Goal: Transaction & Acquisition: Download file/media

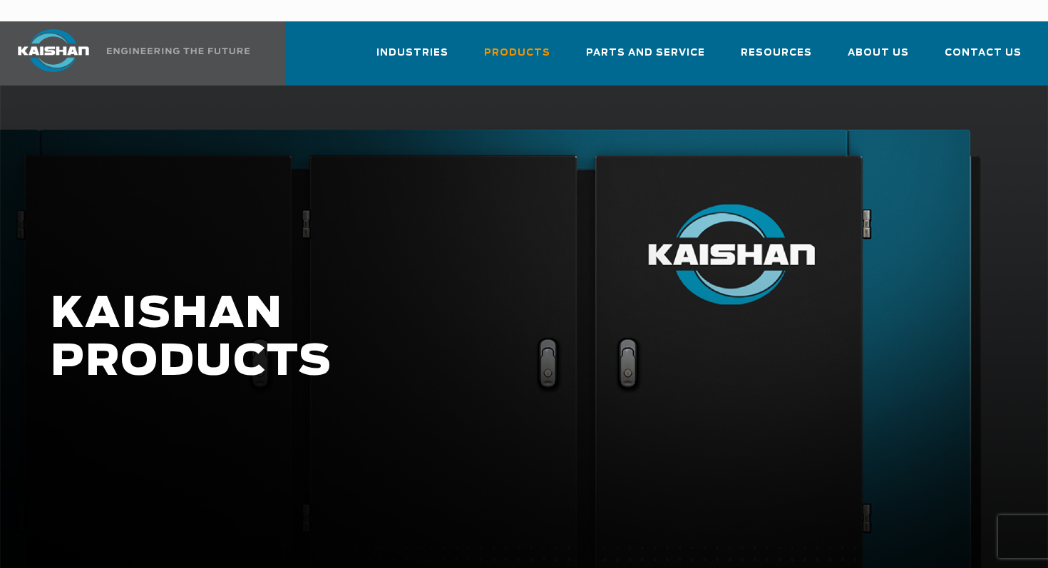
click at [596, 106] on div at bounding box center [524, 353] width 1048 height 534
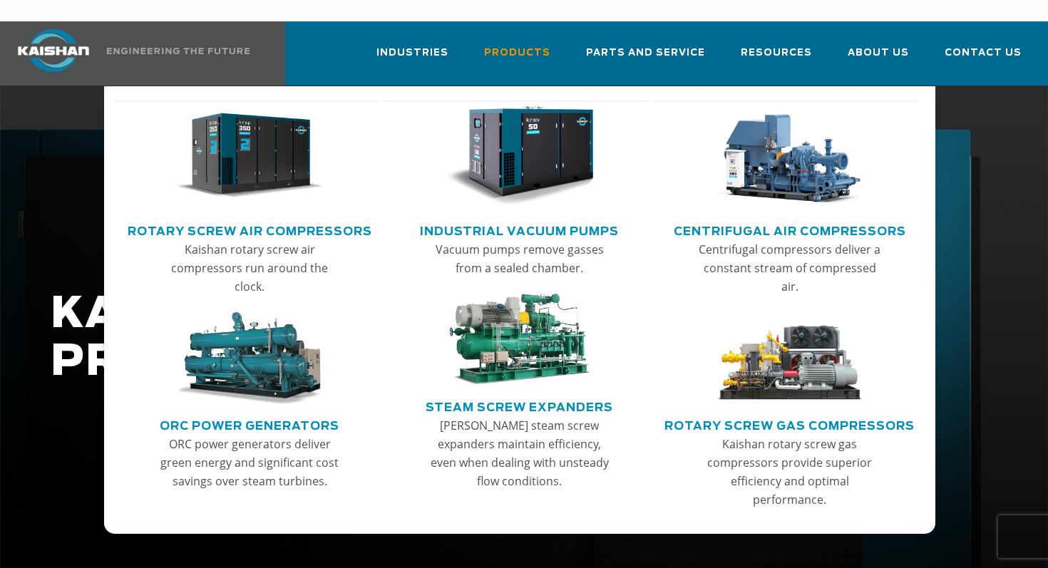
click at [338, 219] on link "Rotary Screw Air Compressors" at bounding box center [250, 229] width 244 height 21
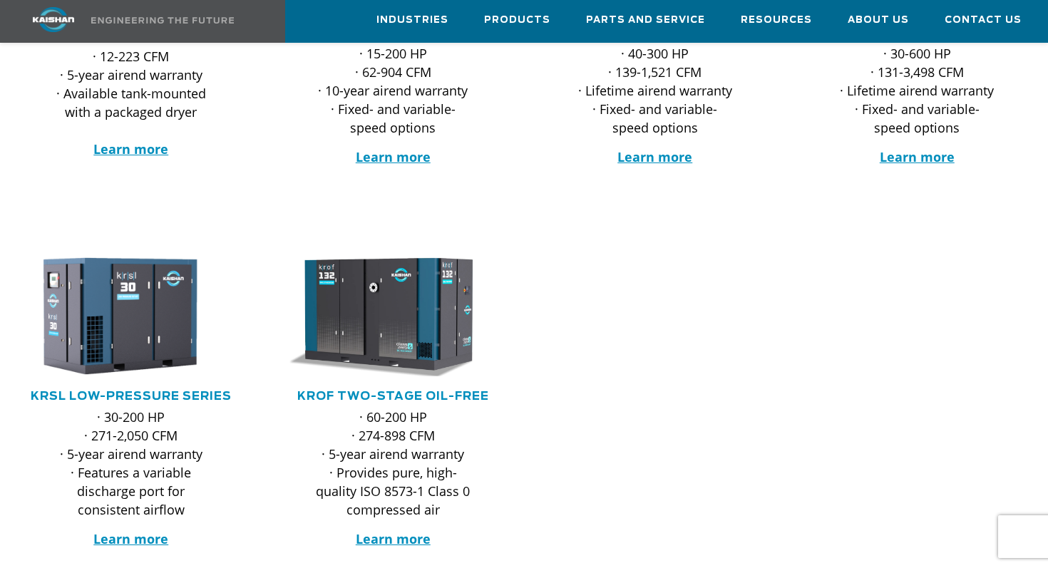
scroll to position [540, 0]
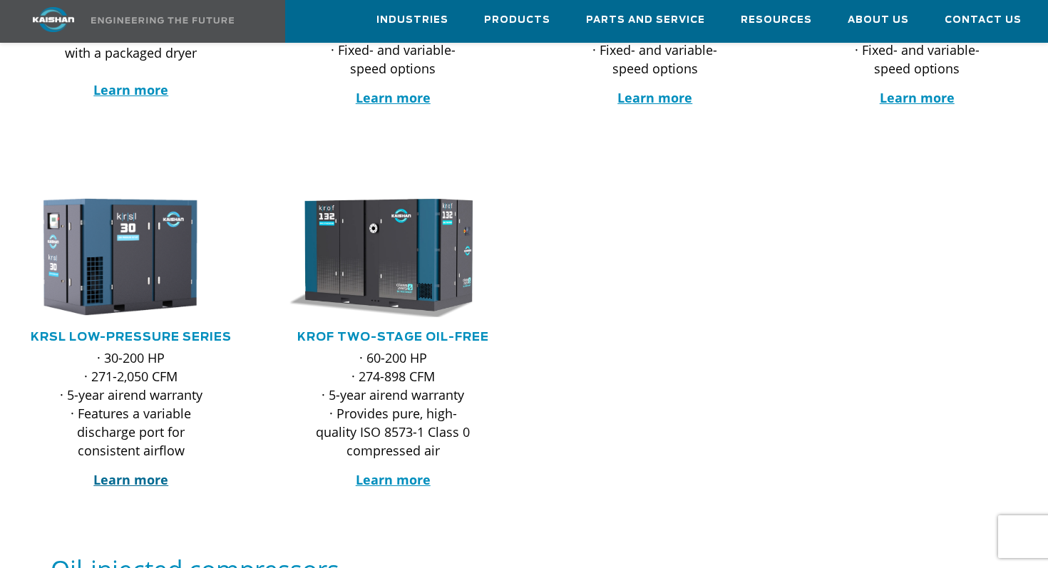
click at [155, 471] on strong "Learn more" at bounding box center [130, 479] width 75 height 17
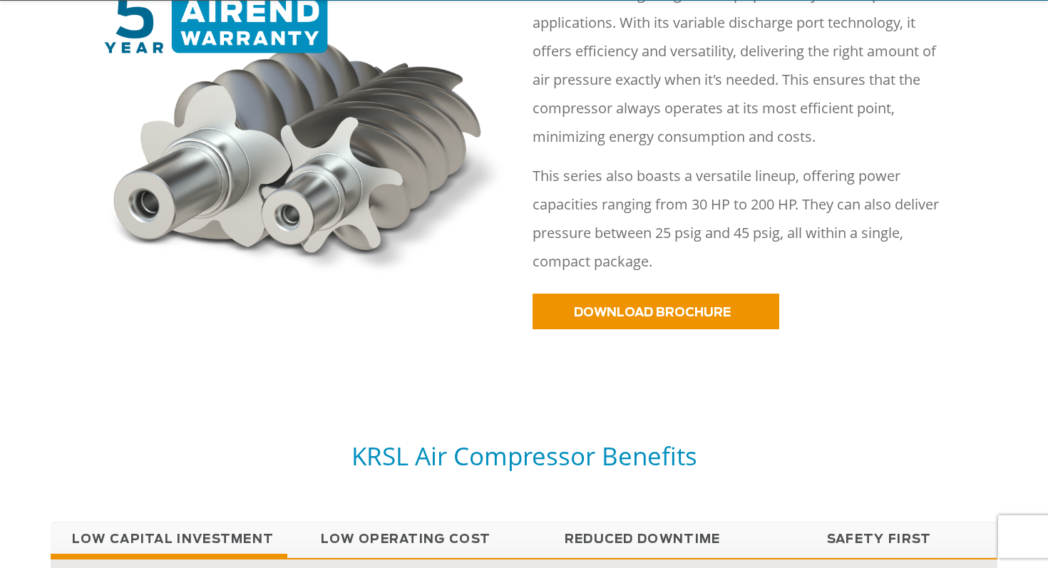
scroll to position [716, 0]
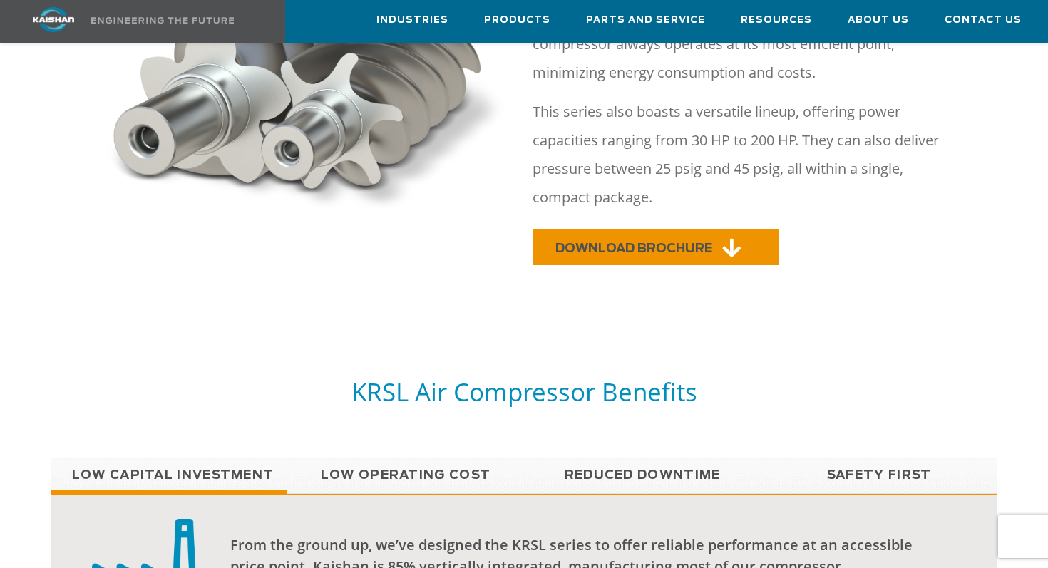
click at [603, 242] on span "DOWNLOAD BROCHURE" at bounding box center [633, 248] width 157 height 12
